Goal: Task Accomplishment & Management: Use online tool/utility

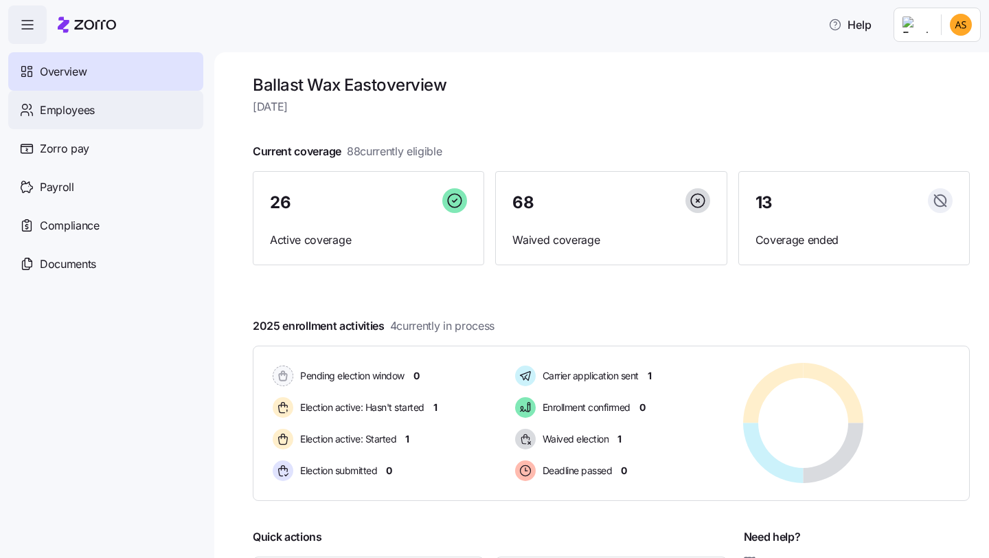
click at [126, 103] on div "Employees" at bounding box center [105, 110] width 195 height 38
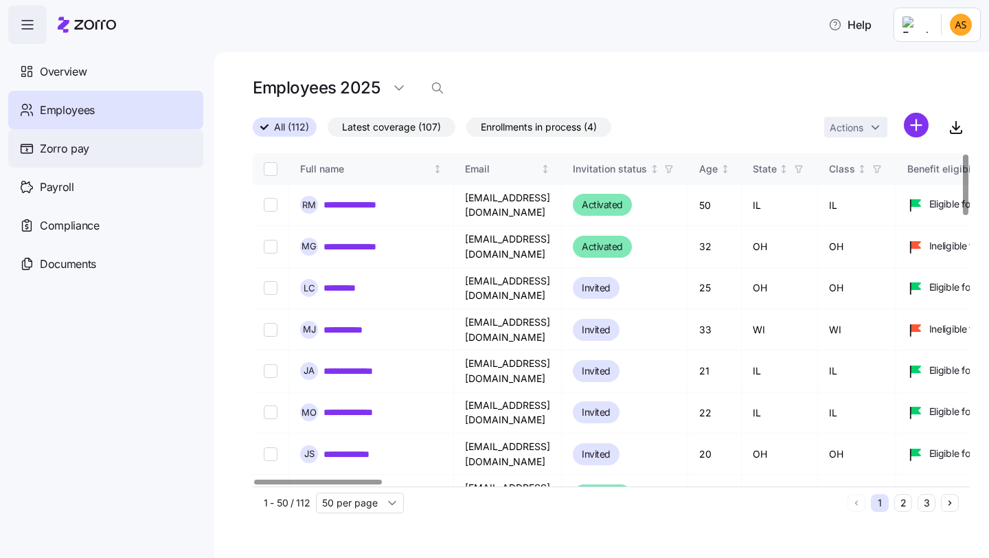
click at [67, 150] on span "Zorro pay" at bounding box center [64, 148] width 49 height 17
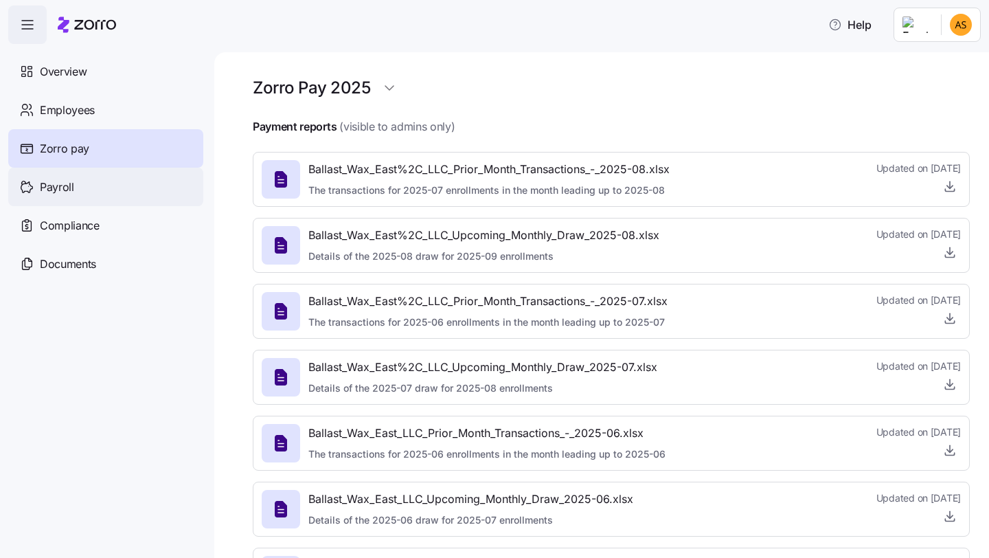
click at [64, 179] on span "Payroll" at bounding box center [57, 187] width 34 height 17
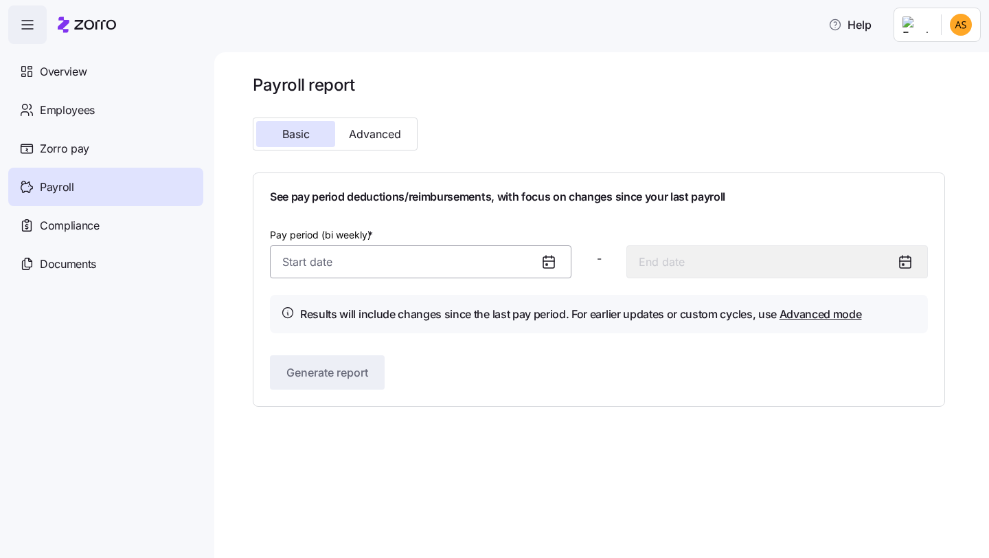
click at [377, 258] on input "Pay period (bi weekly) *" at bounding box center [421, 261] width 302 height 33
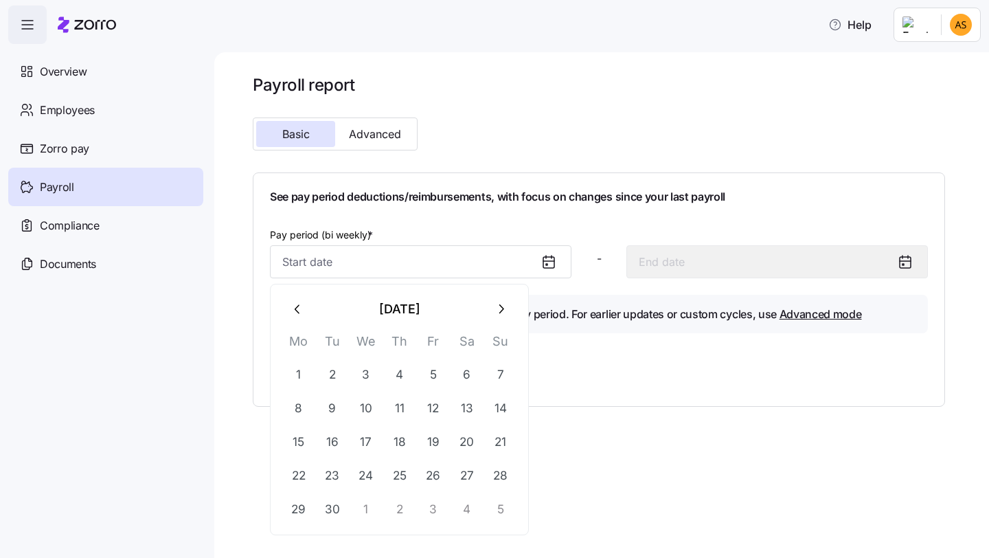
click at [302, 311] on icon "button" at bounding box center [298, 309] width 15 height 15
click at [295, 513] on button "25" at bounding box center [298, 509] width 33 height 33
type input "August 25, 2025"
type input "September 7, 2025"
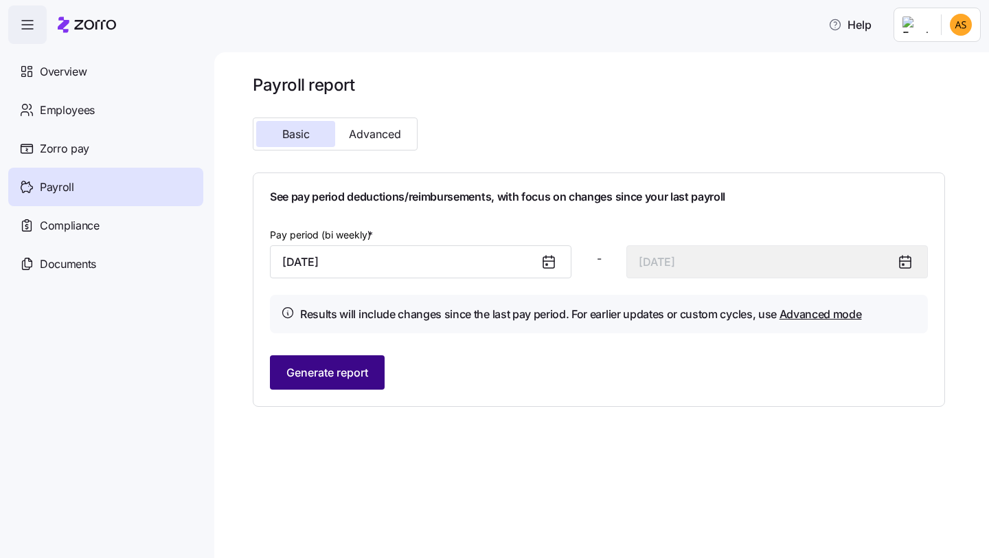
click at [354, 368] on span "Generate report" at bounding box center [327, 372] width 82 height 16
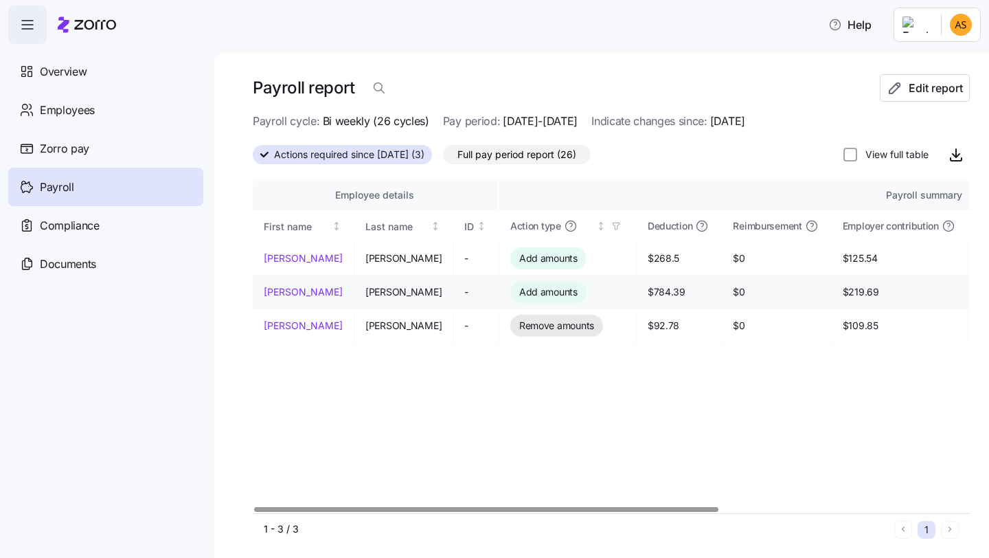
click at [287, 295] on link "Deanna" at bounding box center [303, 292] width 79 height 14
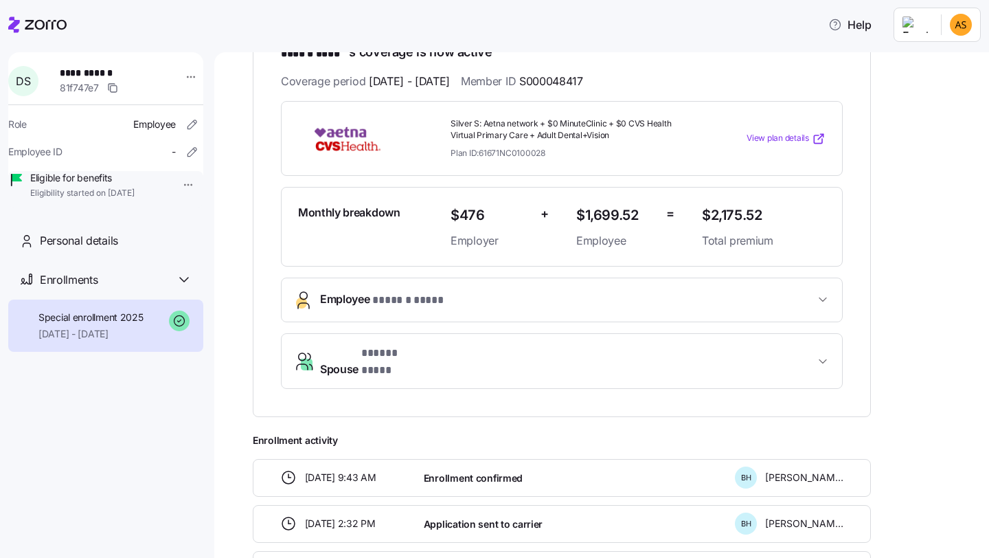
scroll to position [155, 0]
